Goal: Information Seeking & Learning: Learn about a topic

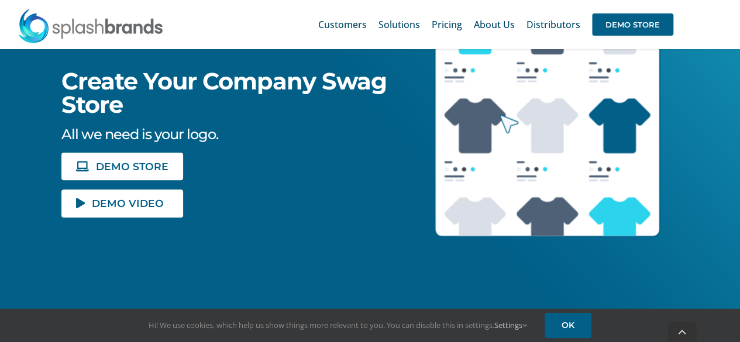
scroll to position [340, 0]
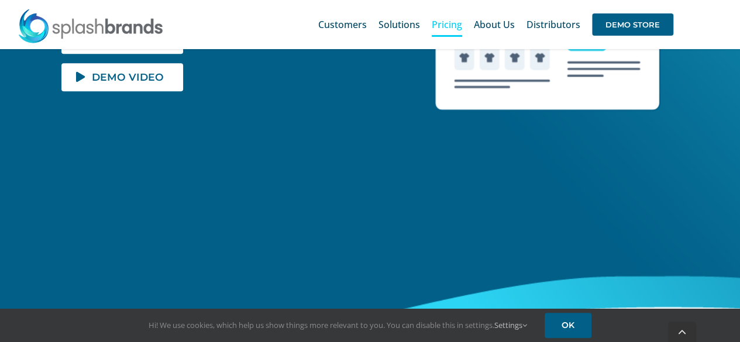
click at [456, 26] on span "Pricing" at bounding box center [447, 24] width 30 height 9
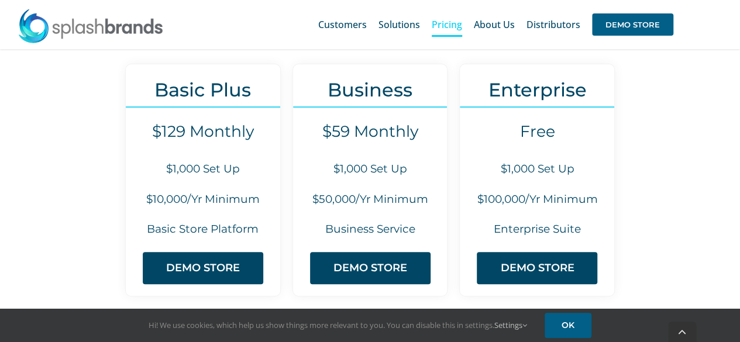
scroll to position [128, 0]
